Goal: Task Accomplishment & Management: Use online tool/utility

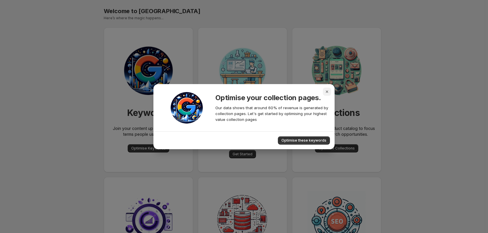
click at [325, 92] on icon "Close" at bounding box center [327, 92] width 6 height 6
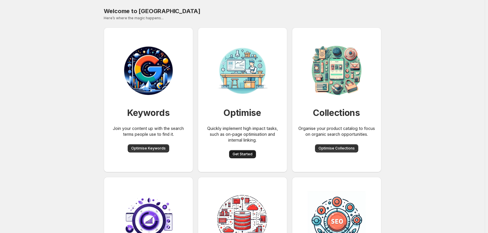
click at [243, 152] on span "Get Started" at bounding box center [242, 154] width 20 height 5
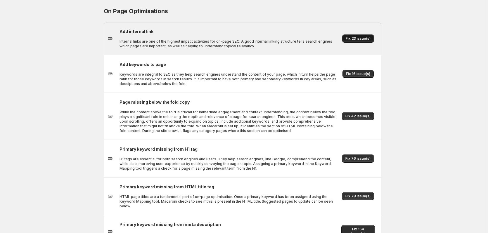
click at [353, 38] on span "Fix 23 issue(s)" at bounding box center [357, 38] width 25 height 5
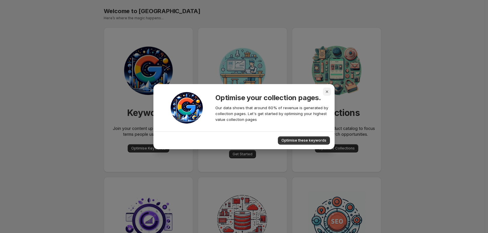
click at [327, 90] on icon "Close" at bounding box center [327, 92] width 6 height 6
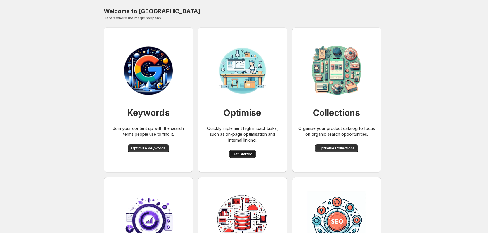
click at [239, 153] on span "Get Started" at bounding box center [242, 154] width 20 height 5
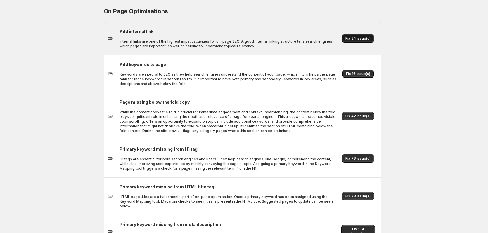
click at [348, 35] on button "Fix 24 issue(s)" at bounding box center [358, 38] width 32 height 8
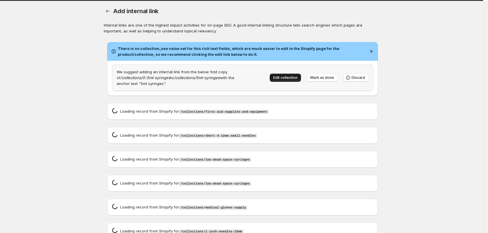
click at [289, 79] on span "Edit collection" at bounding box center [285, 77] width 24 height 5
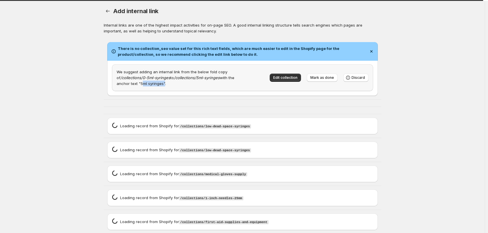
drag, startPoint x: 142, startPoint y: 84, endPoint x: 163, endPoint y: 84, distance: 21.3
click at [163, 84] on p "We suggest adding an internal link from the below fold copy of /collections/0-5…" at bounding box center [177, 78] width 123 height 18
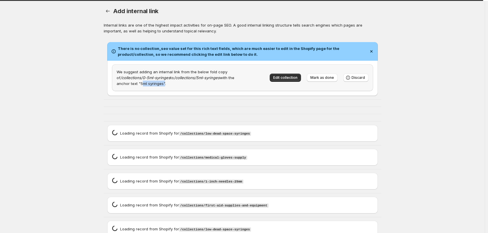
copy p "5ml syringes"
